Goal: Task Accomplishment & Management: Manage account settings

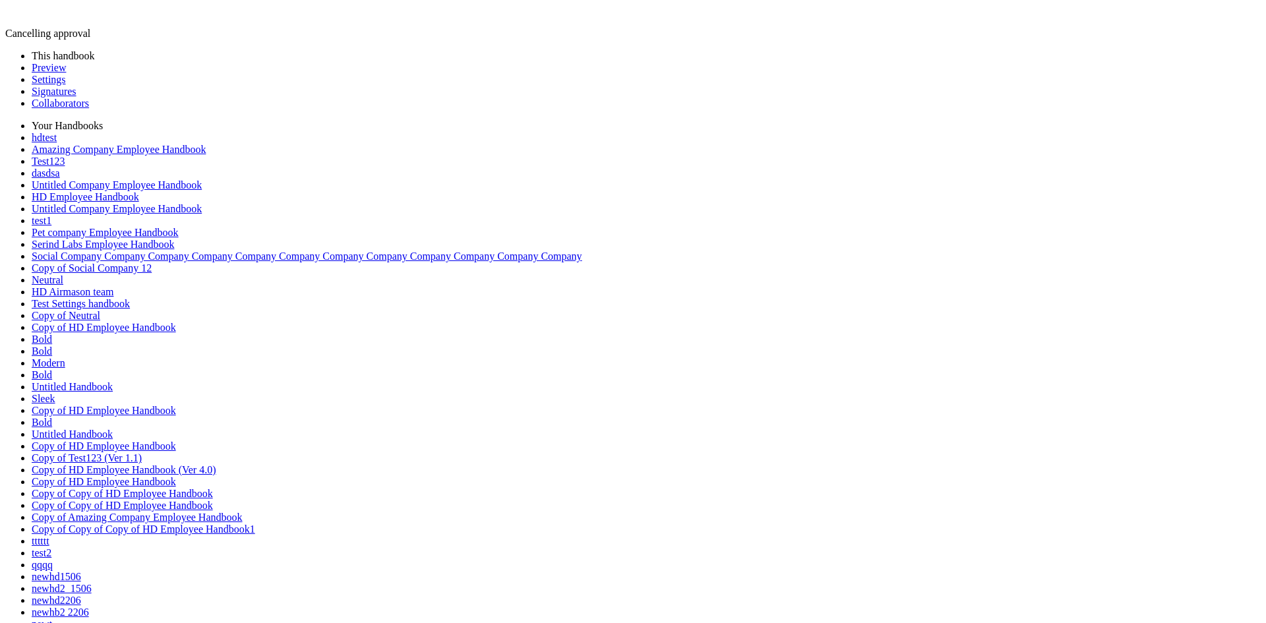
type input "**********"
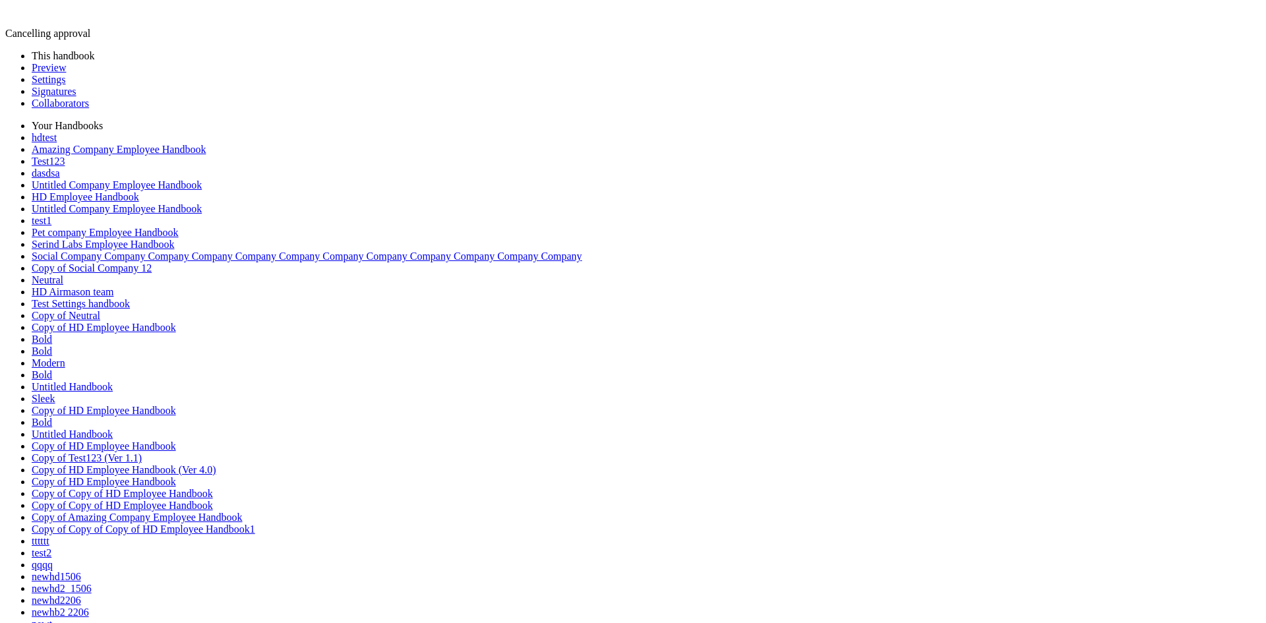
drag, startPoint x: 515, startPoint y: 56, endPoint x: 825, endPoint y: 47, distance: 310.6
click at [817, 28] on div at bounding box center [817, 28] width 0 height 0
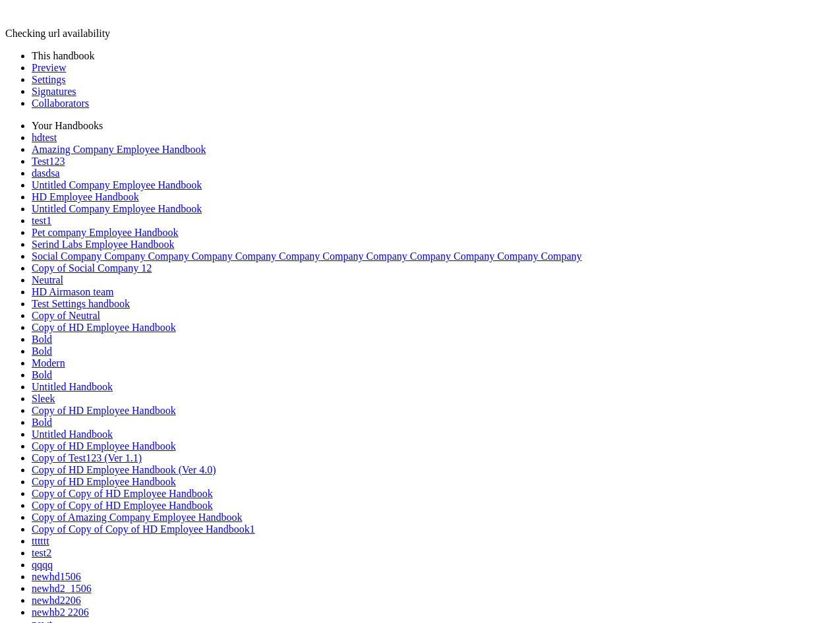
drag, startPoint x: 359, startPoint y: 52, endPoint x: 297, endPoint y: 52, distance: 62.0
drag, startPoint x: 296, startPoint y: 55, endPoint x: 343, endPoint y: 55, distance: 47.5
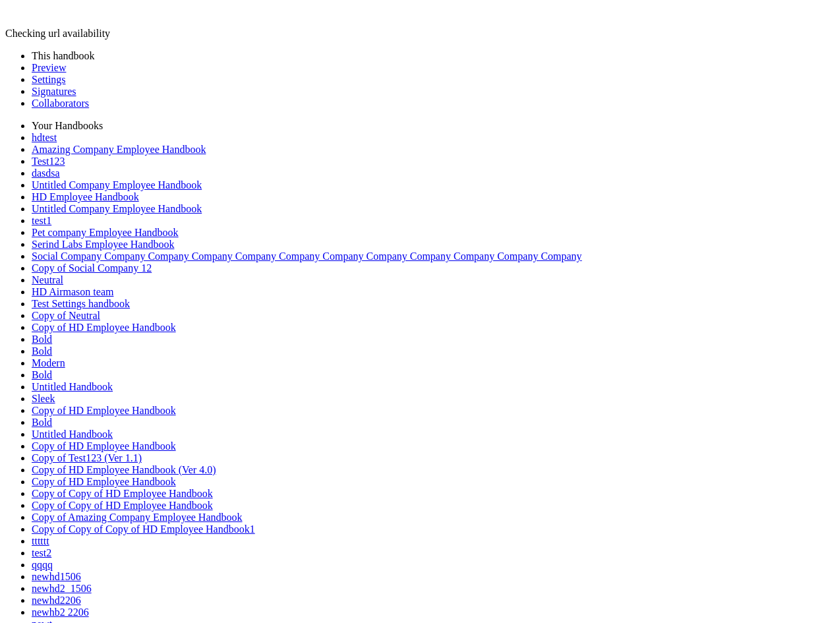
drag, startPoint x: 295, startPoint y: 57, endPoint x: 359, endPoint y: 63, distance: 64.2
copy span "was rejected"
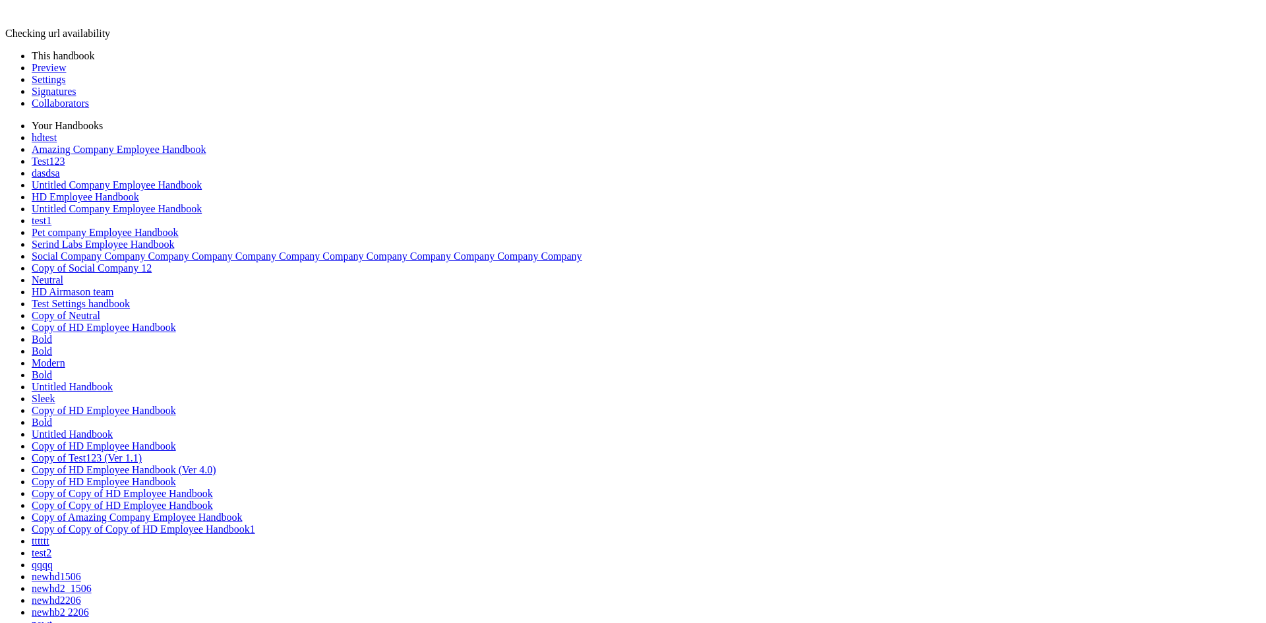
type input "**********"
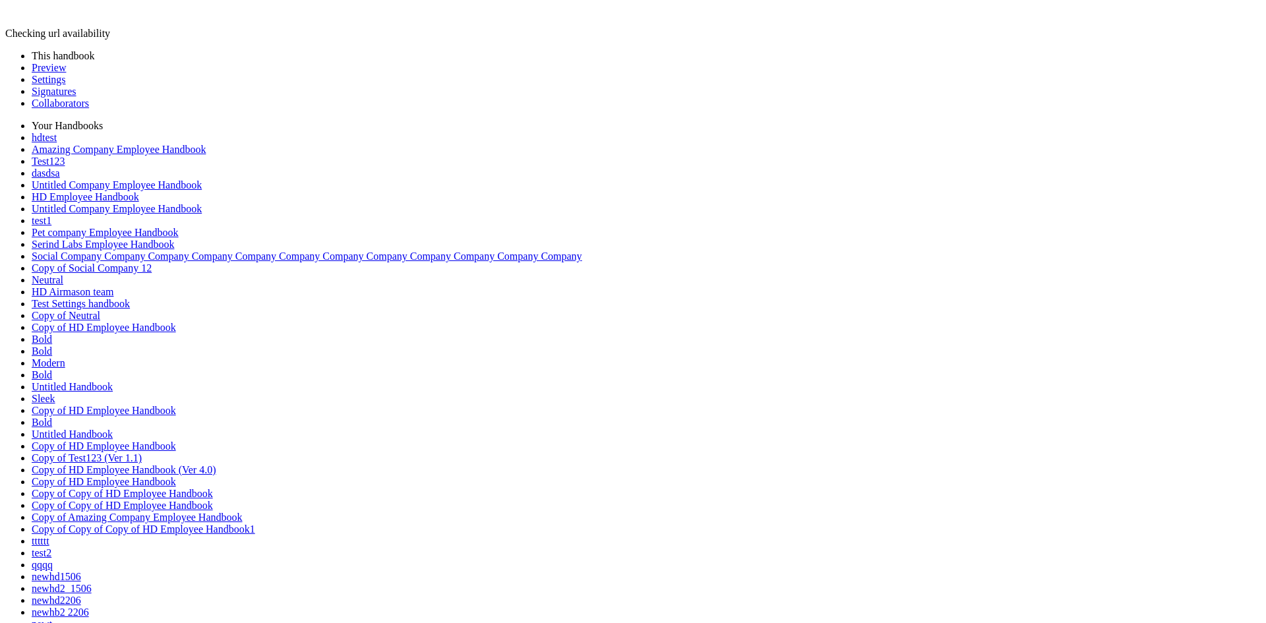
drag, startPoint x: 18, startPoint y: 115820, endPoint x: 82, endPoint y: 115821, distance: 63.9
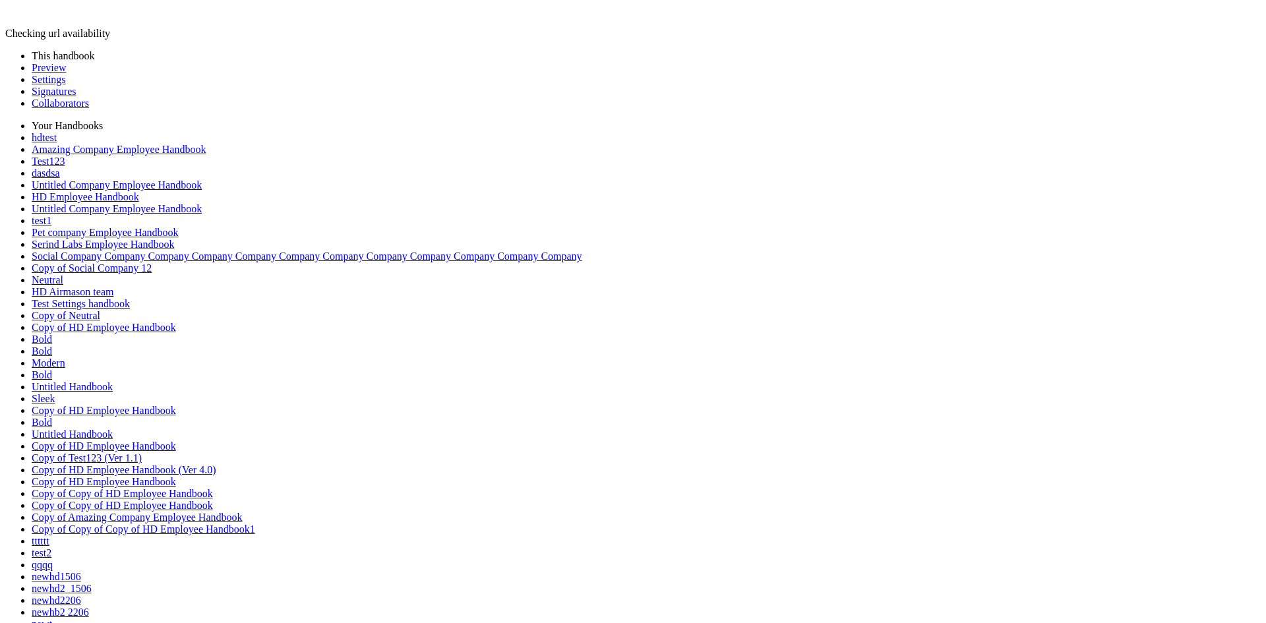
scroll to position [0, 0]
drag, startPoint x: 37, startPoint y: 115763, endPoint x: 76, endPoint y: 115768, distance: 39.2
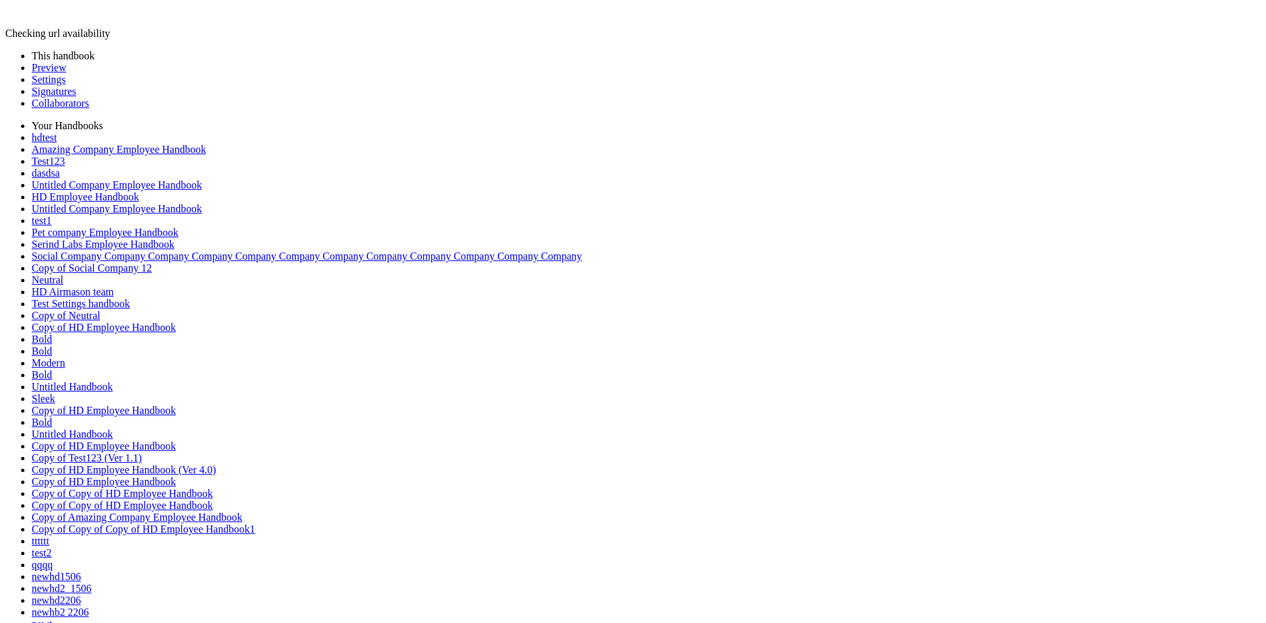
drag, startPoint x: 39, startPoint y: 115807, endPoint x: 146, endPoint y: 115802, distance: 106.9
